Goal: Task Accomplishment & Management: Complete application form

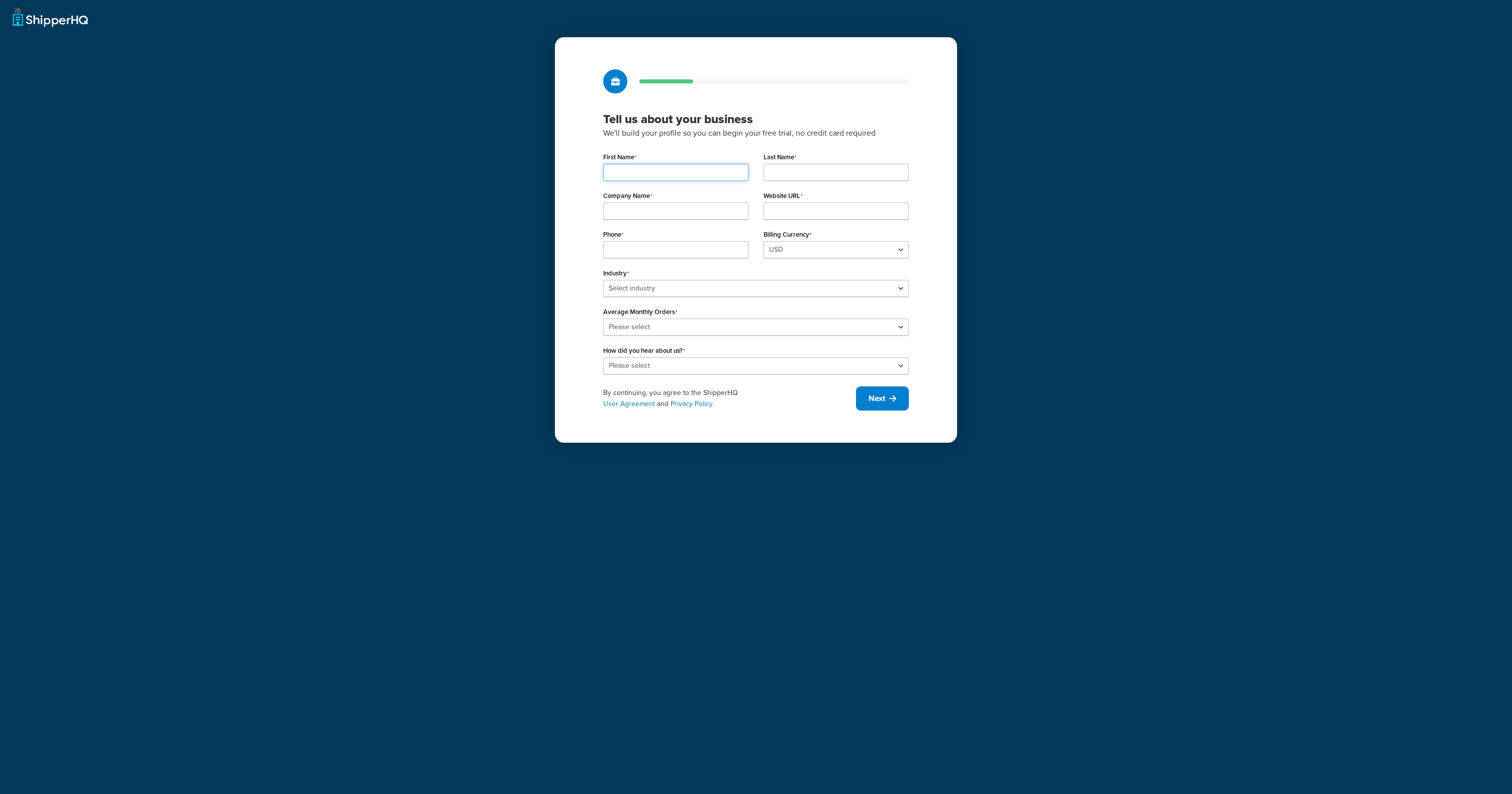
click at [662, 177] on input "First Name" at bounding box center [676, 172] width 145 height 17
type input "Gavin"
click at [774, 180] on input "Last Name" at bounding box center [836, 172] width 145 height 17
type input "Goodrich"
click at [706, 211] on input "Company Name" at bounding box center [676, 211] width 145 height 17
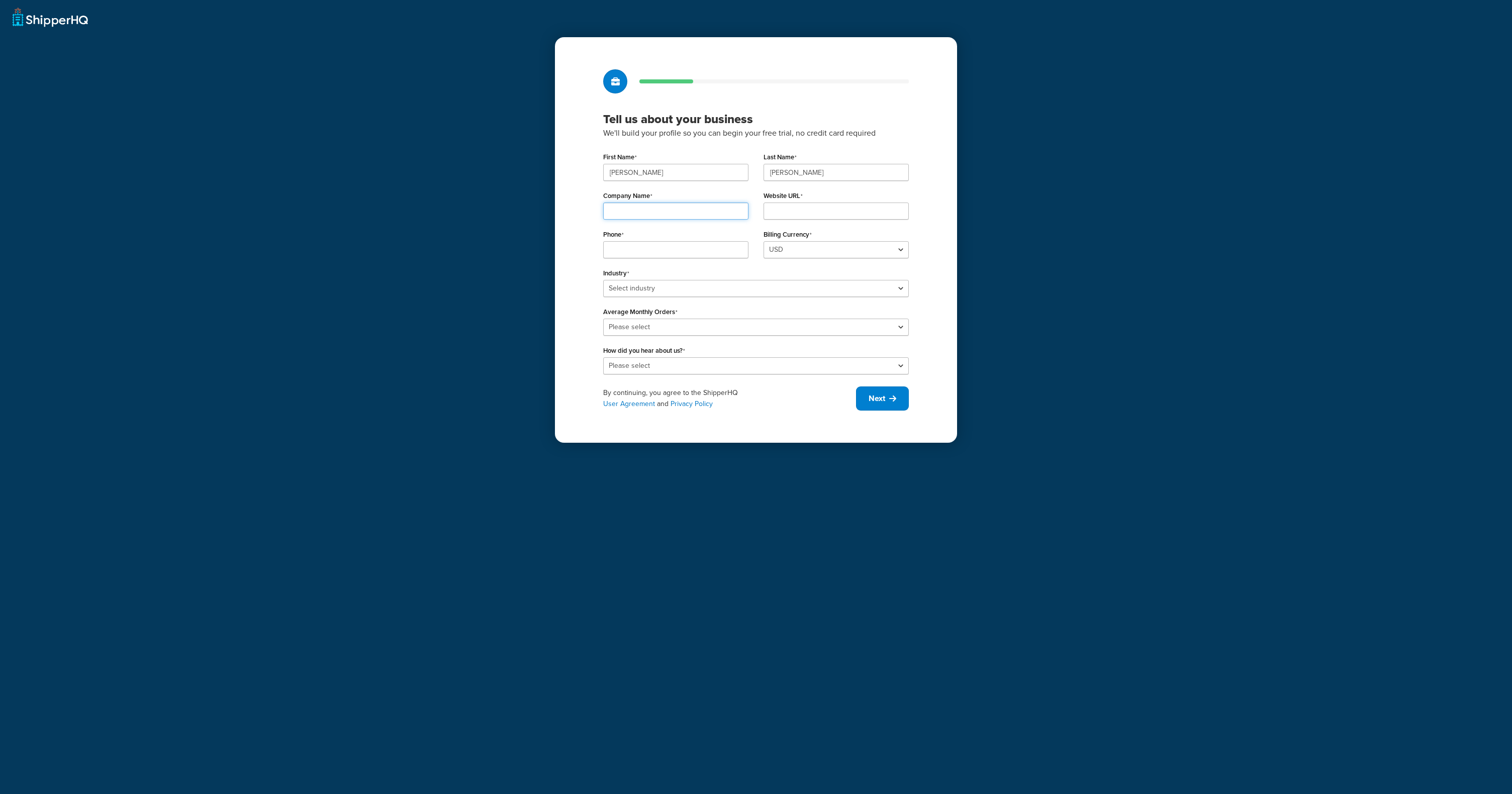
type input "ShipperHQ"
click at [789, 211] on input "Website URL" at bounding box center [836, 211] width 145 height 17
type input "shipperhq.com"
click at [686, 251] on input "Phone" at bounding box center [676, 249] width 145 height 17
type input "5121234567"
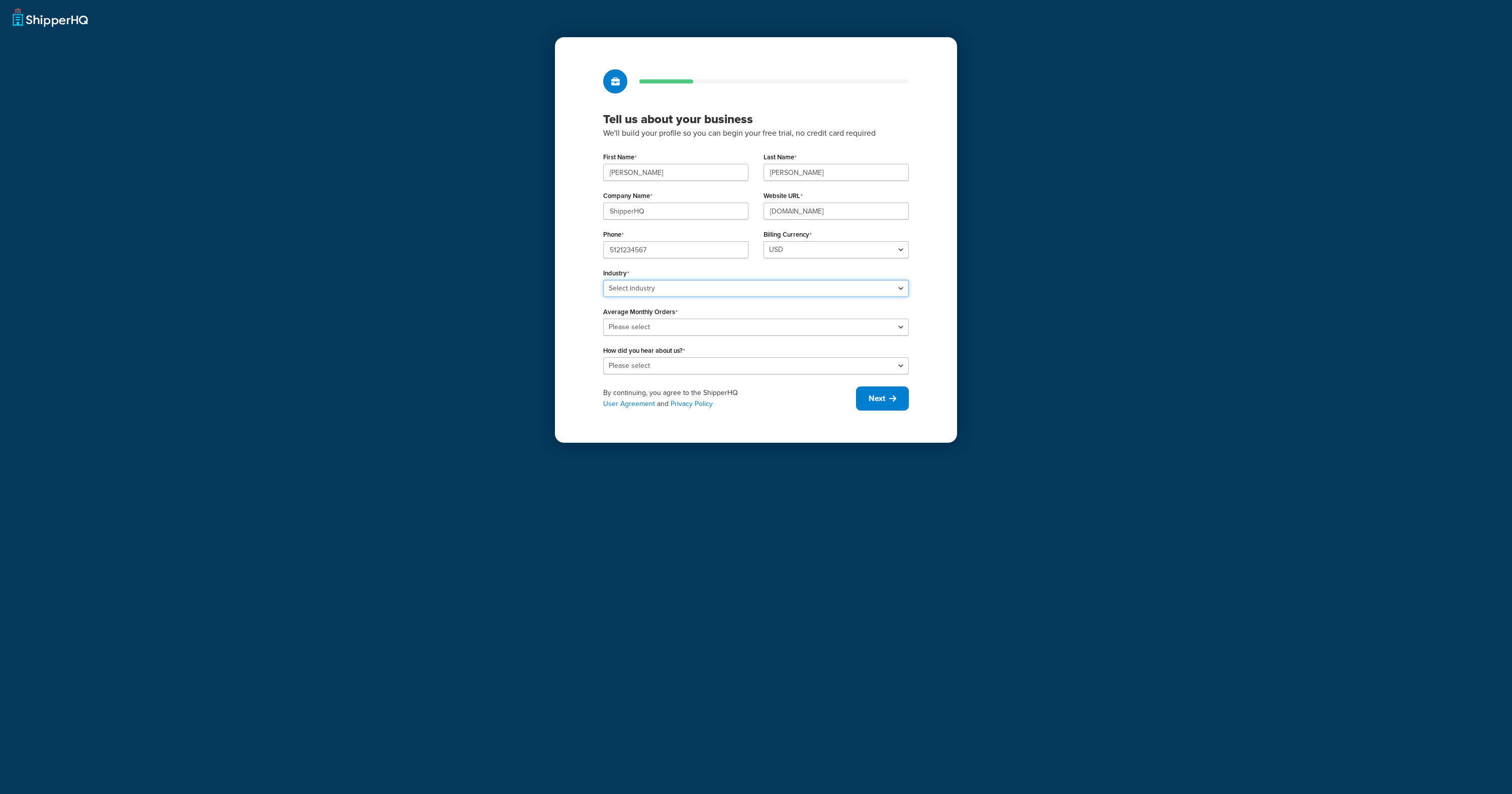
click at [747, 286] on select "Select industry Automotive Adult Agriculture Alcohol, Tobacco & CBD Arts & Craf…" at bounding box center [756, 288] width 306 height 17
select select "12"
click at [603, 280] on select "Select industry Automotive Adult Agriculture Alcohol, Tobacco & CBD Arts & Craf…" at bounding box center [756, 288] width 306 height 17
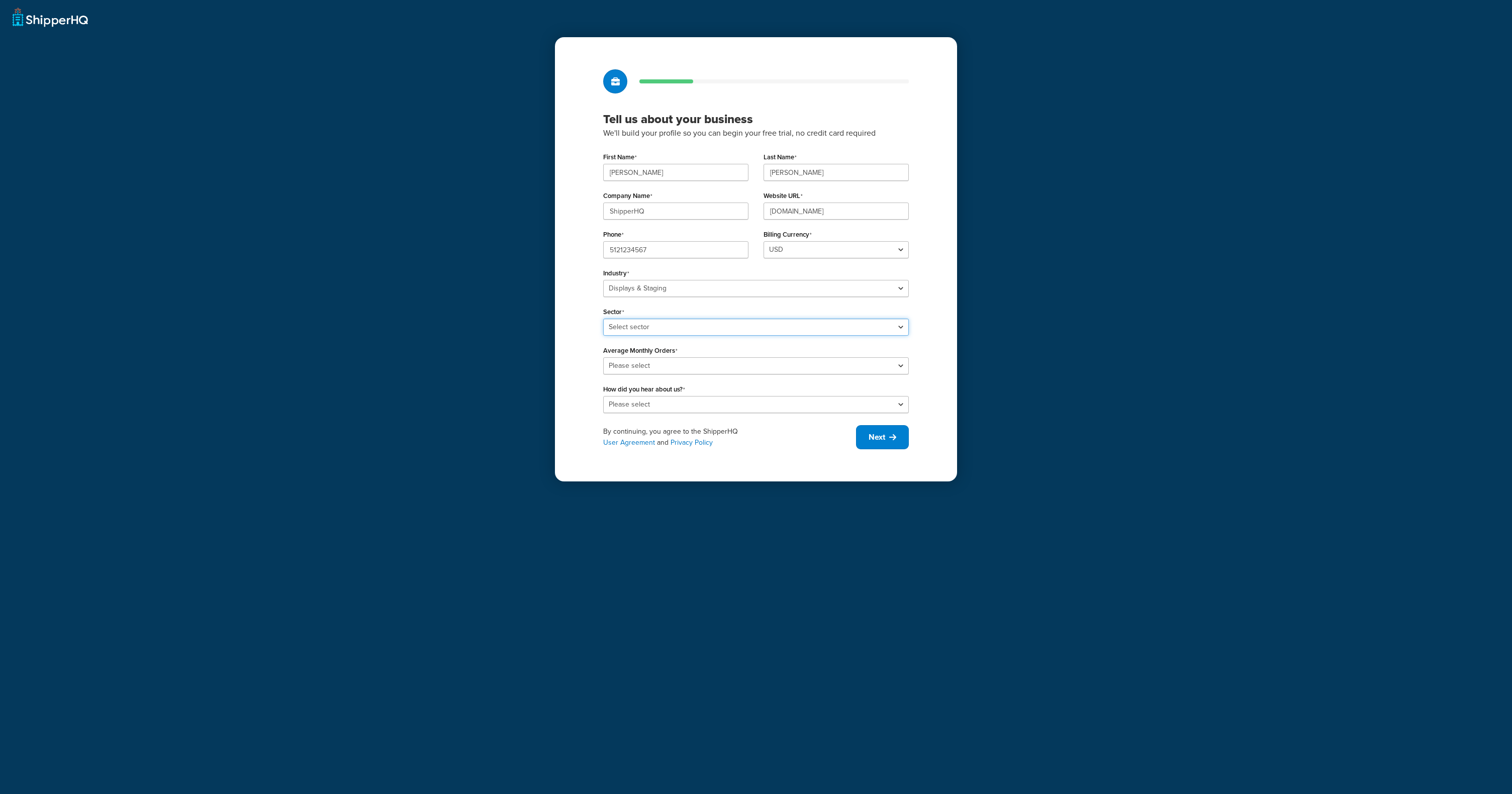
click at [672, 326] on select "Select sector Conferences & Events Retail" at bounding box center [756, 327] width 306 height 17
select select "20"
click at [603, 319] on select "Select sector Conferences & Events Retail" at bounding box center [756, 327] width 306 height 17
click at [647, 367] on select "Please select 0-500 501-1,000 1,001-10,000 10,001-20,000 Over 20,000" at bounding box center [756, 366] width 306 height 17
select select "2"
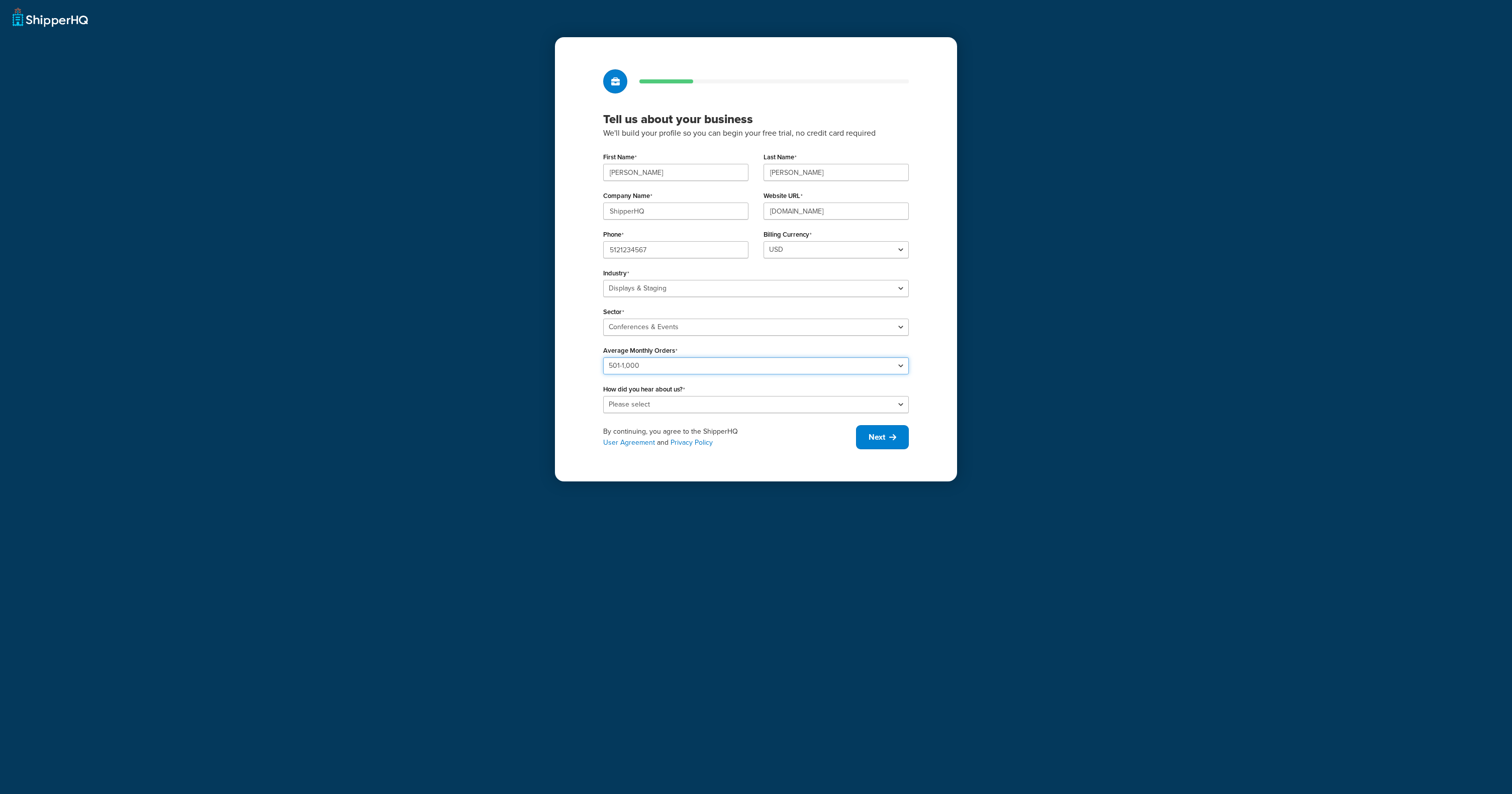
click at [603, 357] on select "Please select 0-500 501-1,000 1,001-10,000 10,001-20,000 Over 20,000" at bounding box center [756, 366] width 306 height 17
click at [675, 403] on select "Please select Online Search App Store or Marketplace Listing Referred by Agency…" at bounding box center [756, 404] width 306 height 17
select select "10"
click at [603, 396] on select "Please select Online Search App Store or Marketplace Listing Referred by Agency…" at bounding box center [756, 404] width 306 height 17
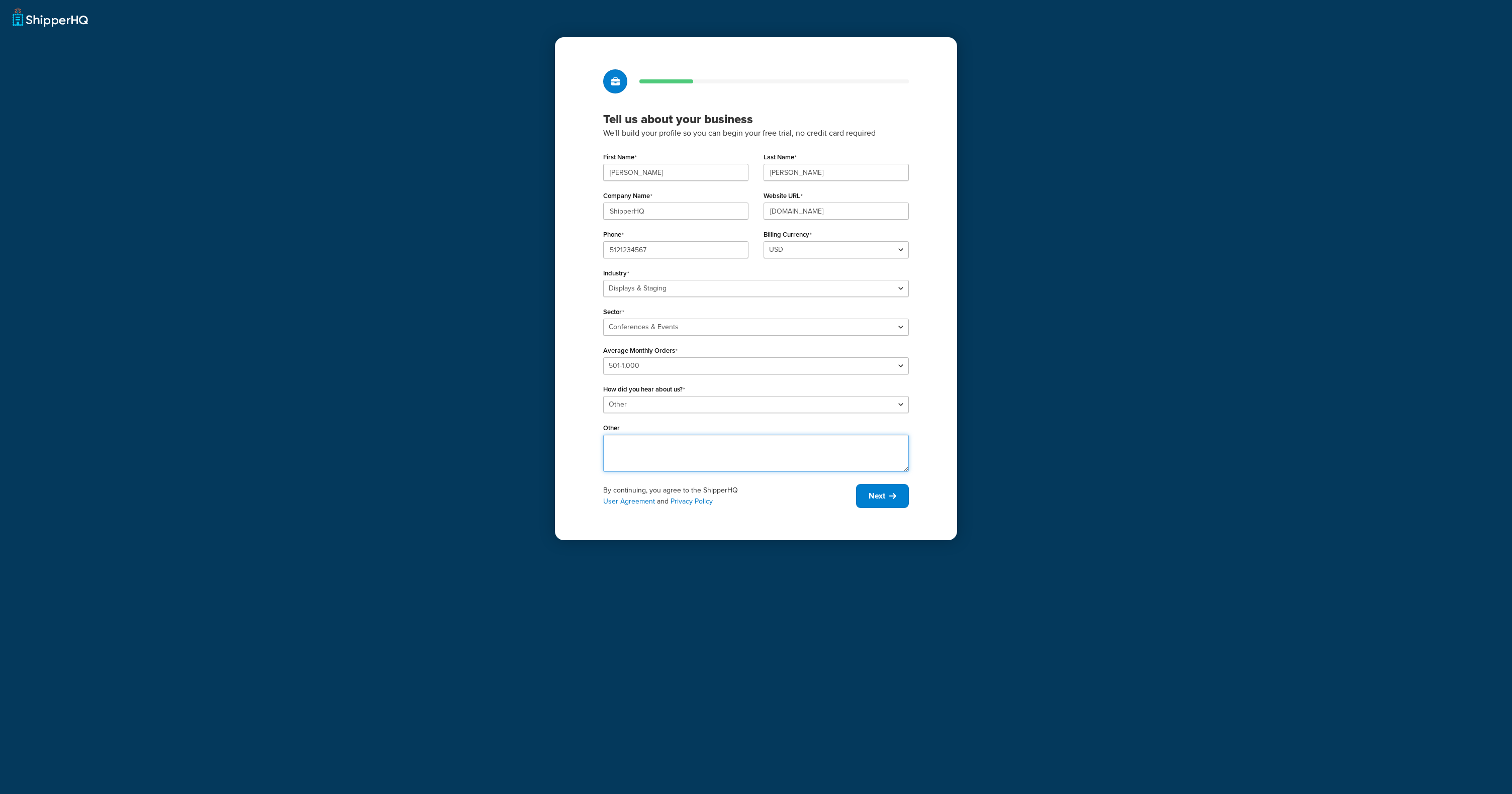
click at [685, 454] on textarea "Other" at bounding box center [756, 453] width 306 height 37
type textarea "I work here"
click at [887, 497] on button "Next" at bounding box center [882, 496] width 53 height 24
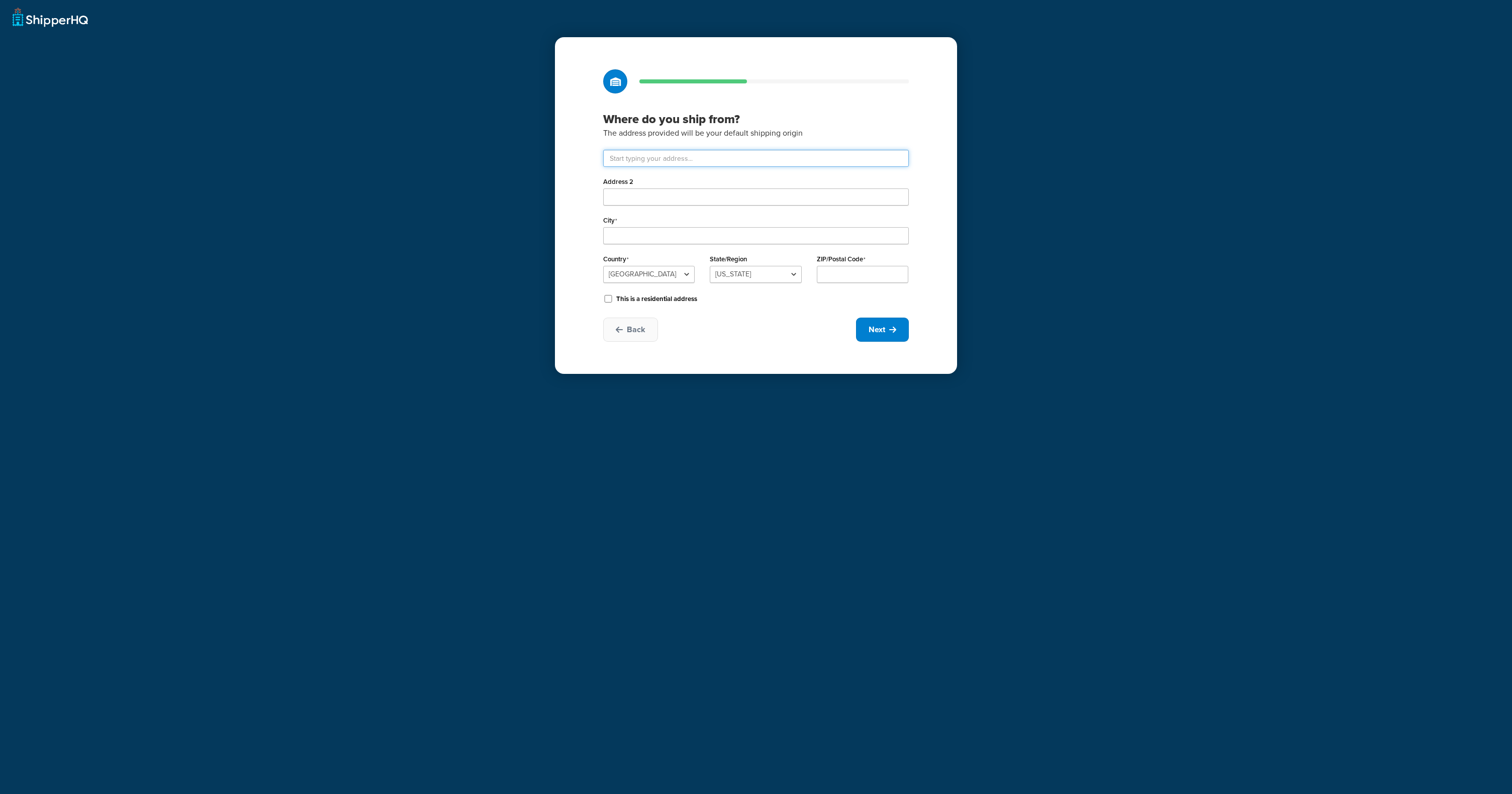
click at [640, 157] on input "text" at bounding box center [756, 158] width 306 height 17
type input "9600 Great Hills Trl"
type input "Austin"
select select "43"
type input "78759"
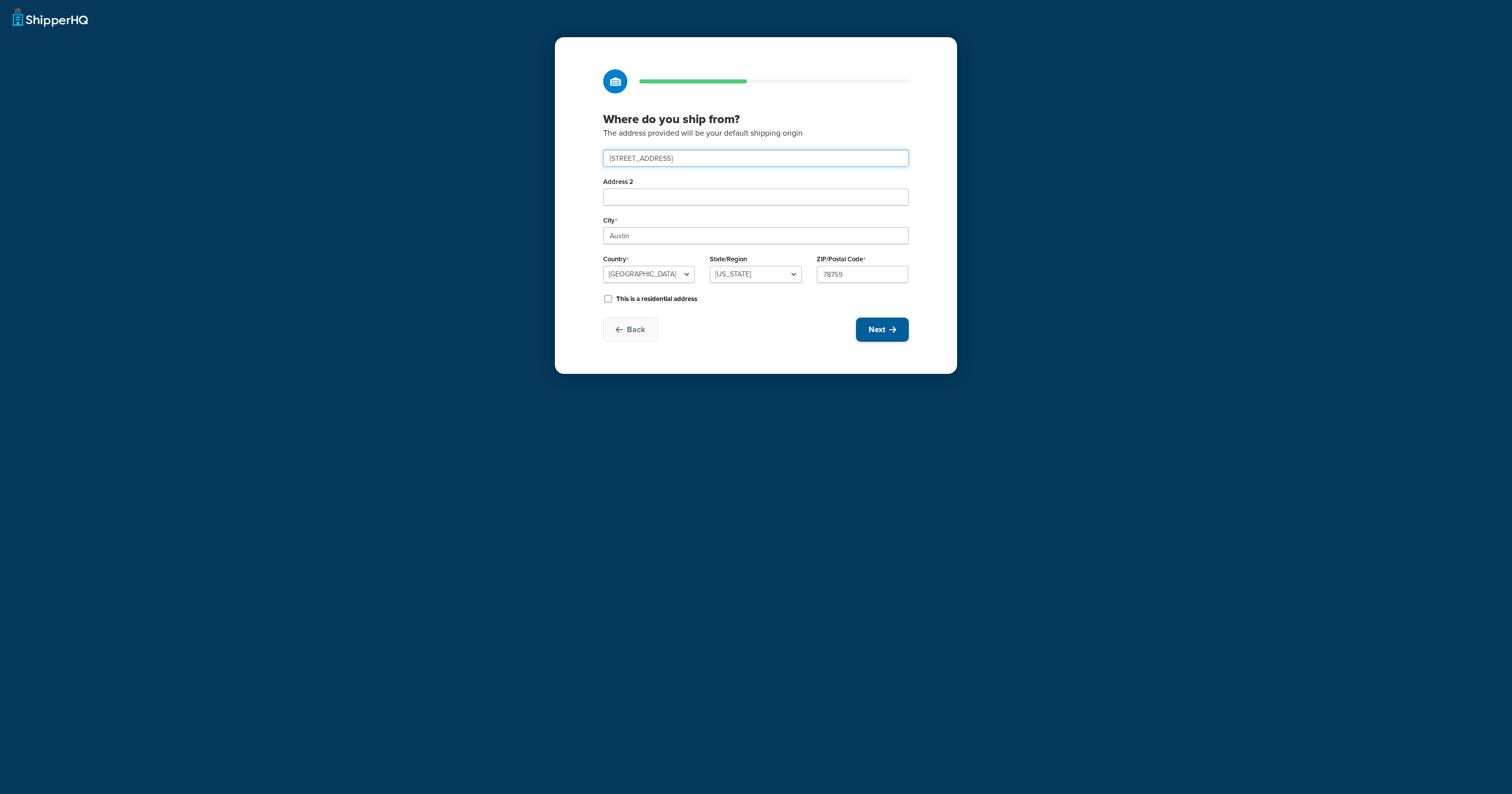
type input "9600 Great Hills Trl"
click at [873, 324] on span "Next" at bounding box center [877, 329] width 16 height 11
select select "1"
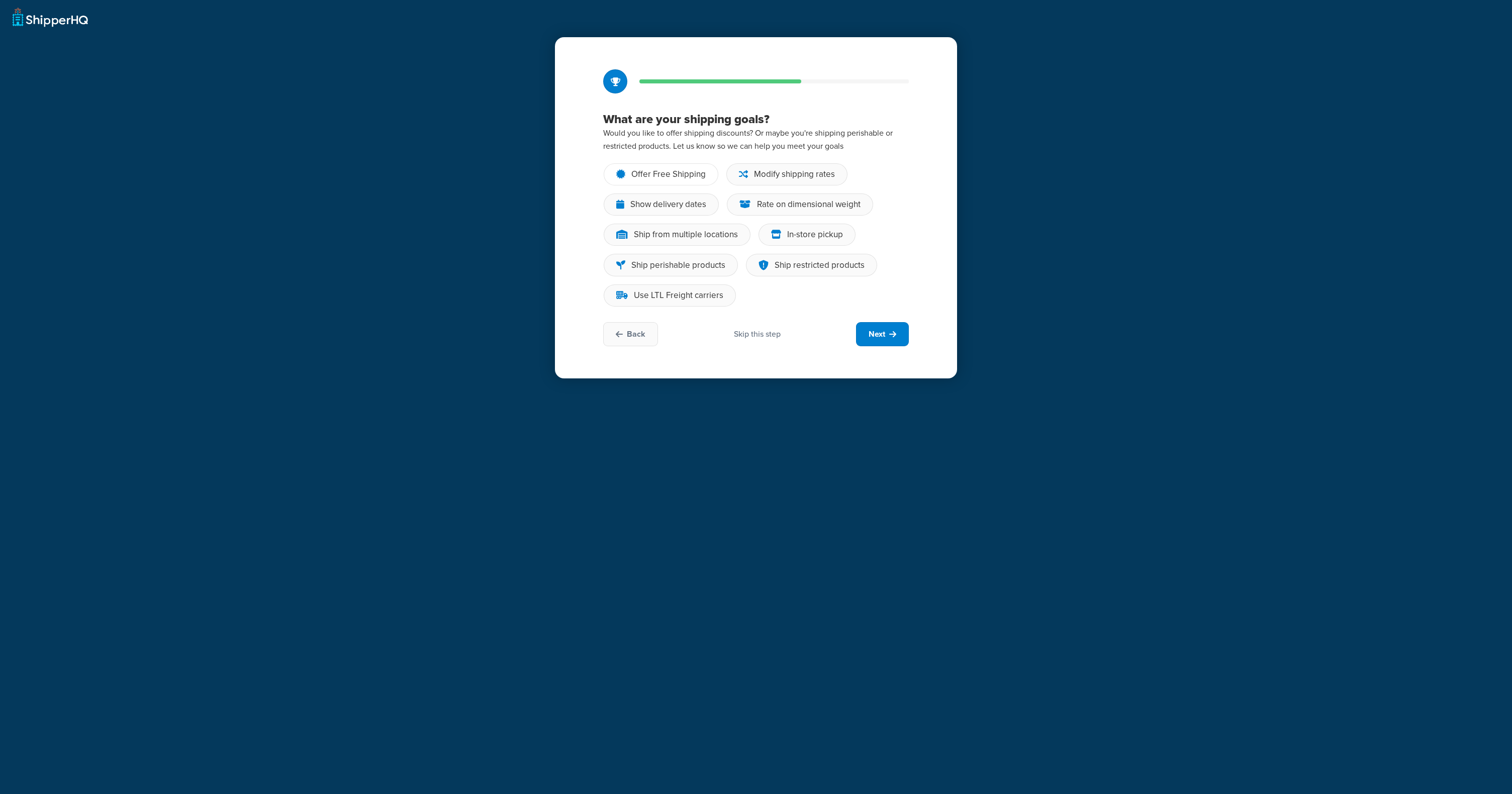
click at [673, 174] on div "Offer Free Shipping" at bounding box center [669, 174] width 75 height 10
click at [0, 0] on input "Offer Free Shipping" at bounding box center [0, 0] width 0 height 0
click at [757, 340] on div "Skip this step" at bounding box center [757, 334] width 47 height 11
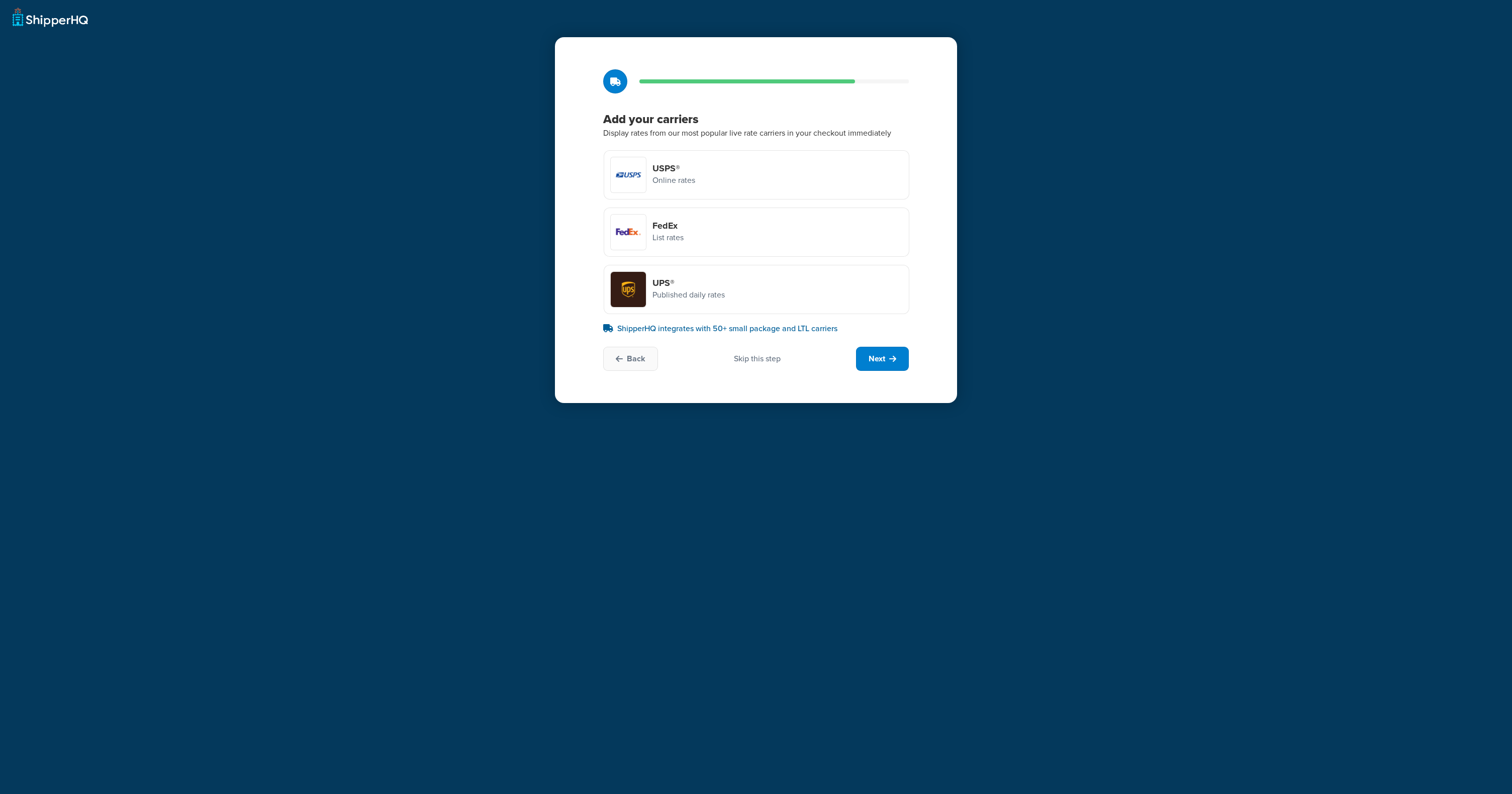
click at [760, 354] on div "Skip this step" at bounding box center [757, 359] width 47 height 11
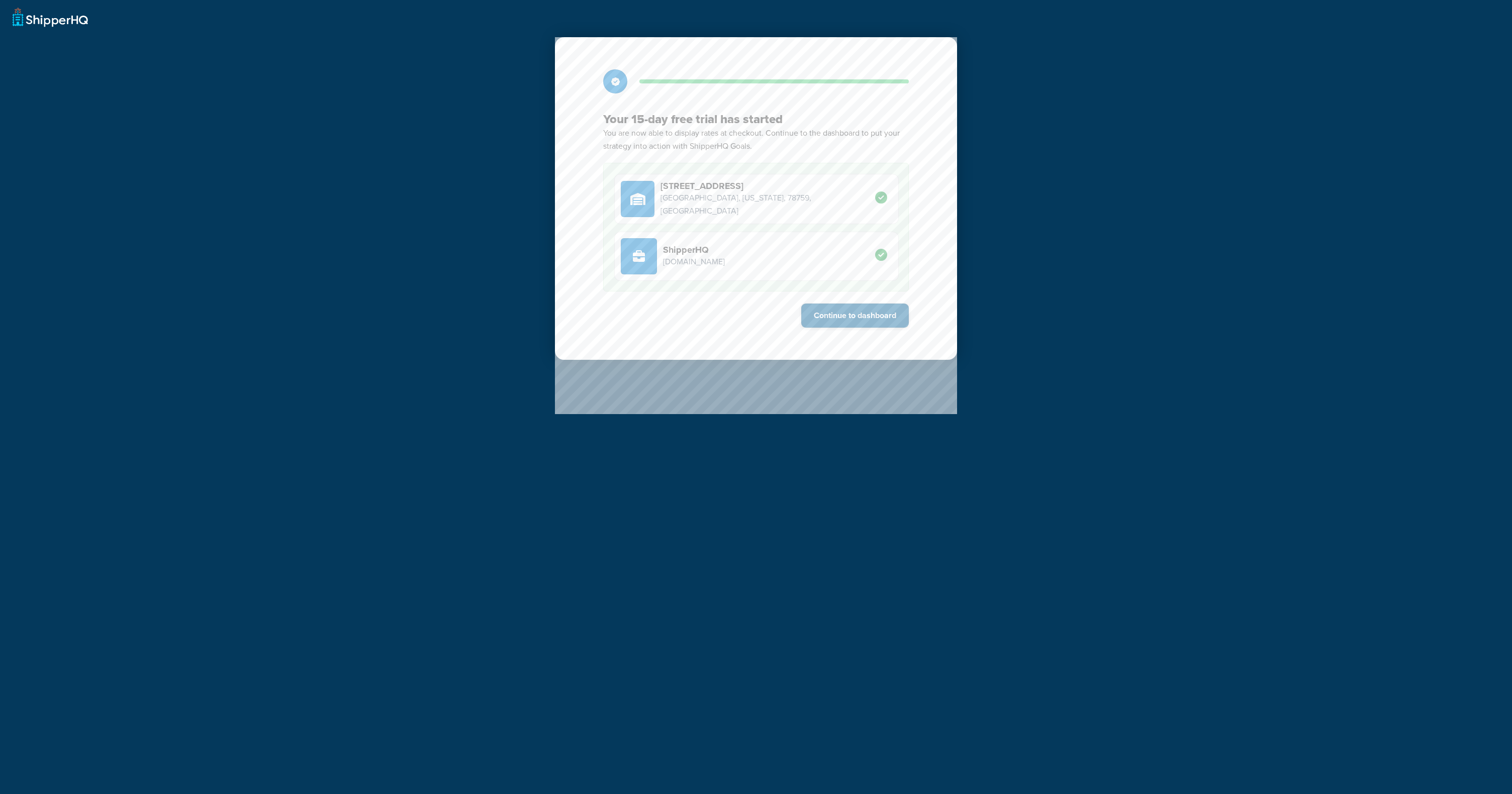
click at [824, 309] on button "Continue to dashboard" at bounding box center [855, 315] width 107 height 24
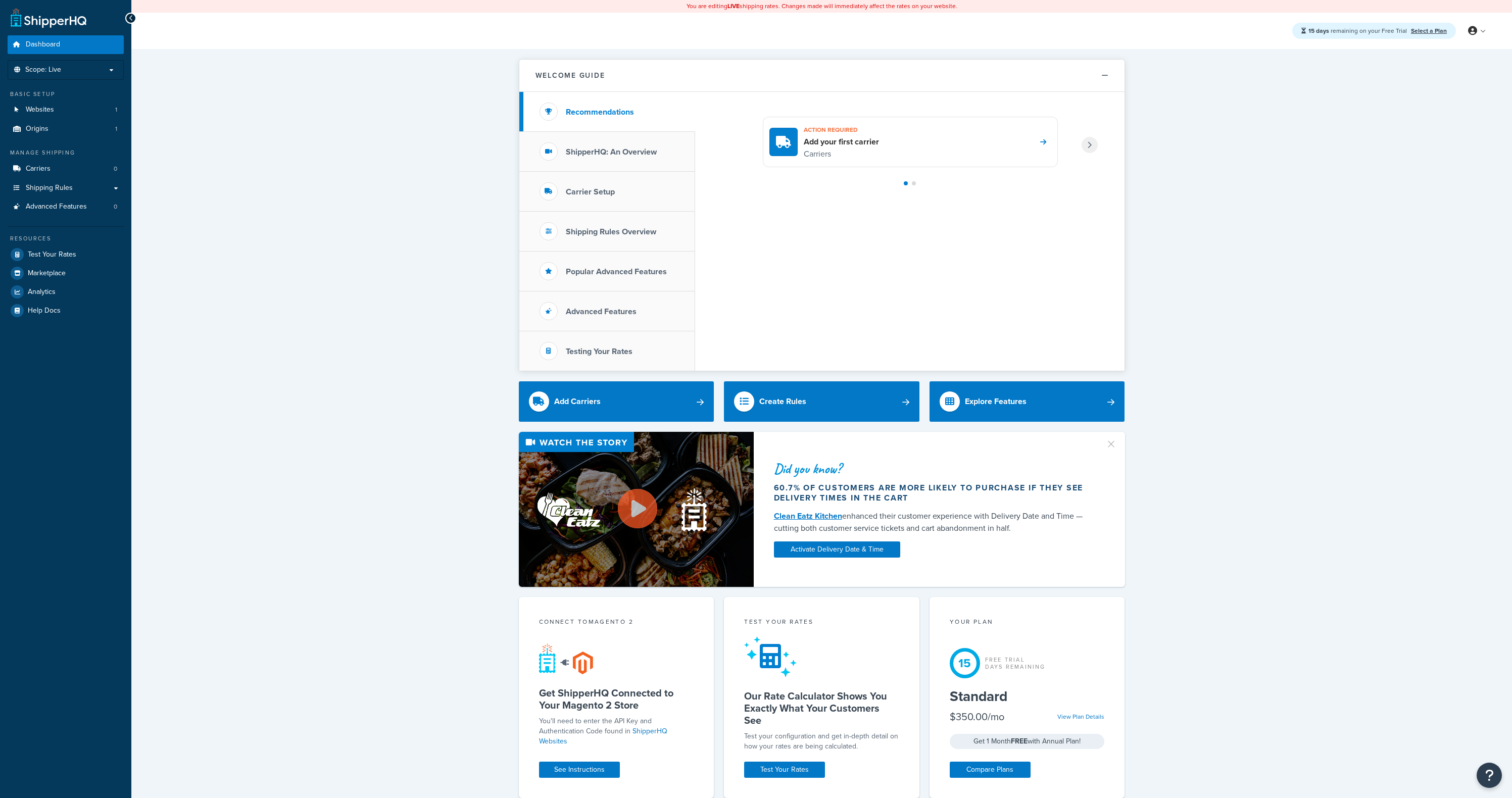
click at [1215, 241] on div "Welcome Guide Recommendations ShipperHQ: An Overview Carrier Setup Shipping Rul…" at bounding box center [822, 655] width 1380 height 1213
